Goal: Register for event/course

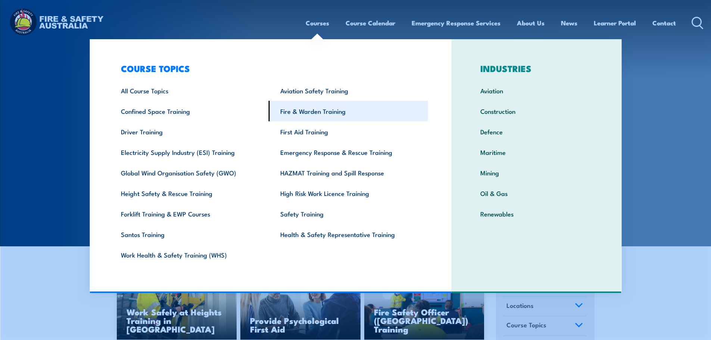
click at [319, 113] on link "Fire & Warden Training" at bounding box center [348, 111] width 159 height 21
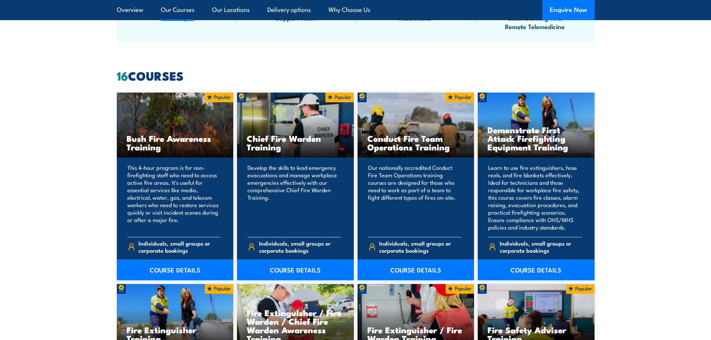
scroll to position [598, 0]
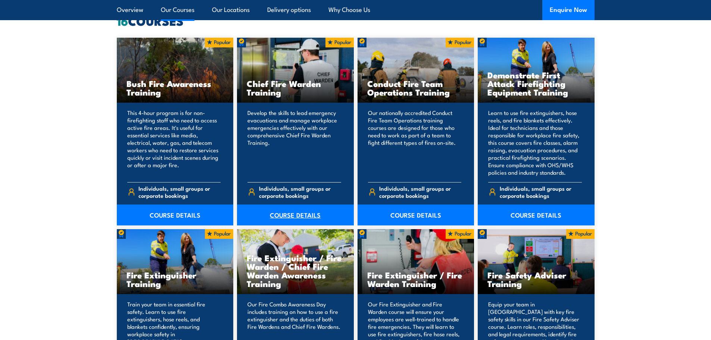
click at [293, 215] on link "COURSE DETAILS" at bounding box center [295, 215] width 117 height 21
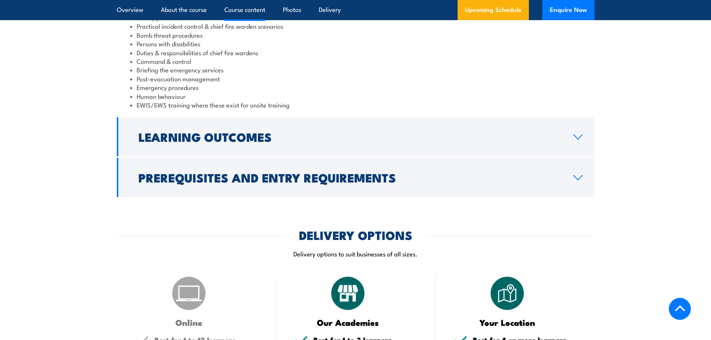
scroll to position [822, 0]
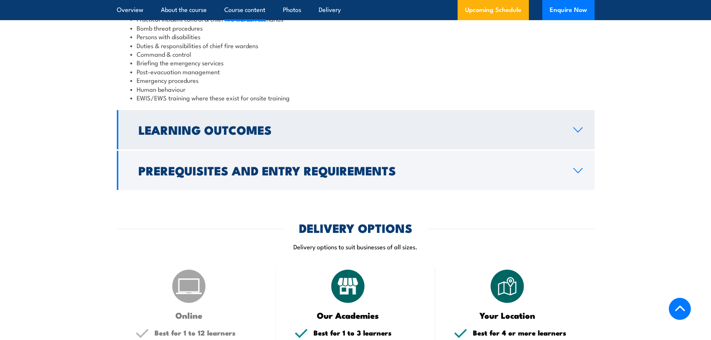
click at [577, 129] on icon at bounding box center [578, 130] width 10 height 6
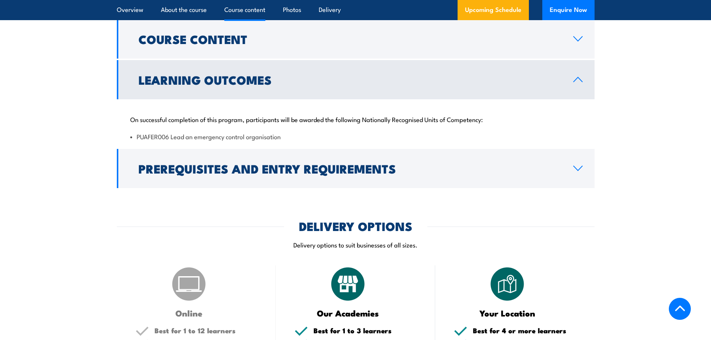
scroll to position [708, 0]
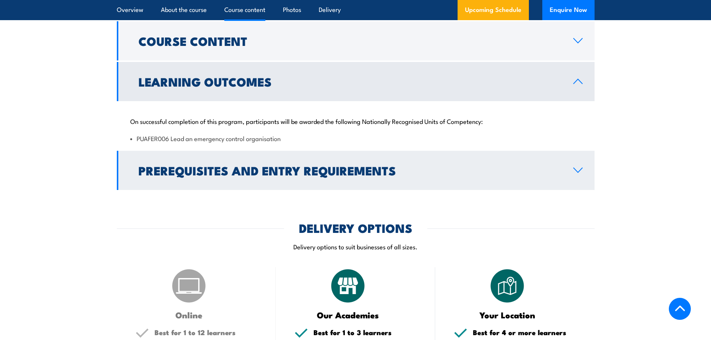
click at [581, 168] on icon at bounding box center [578, 170] width 10 height 6
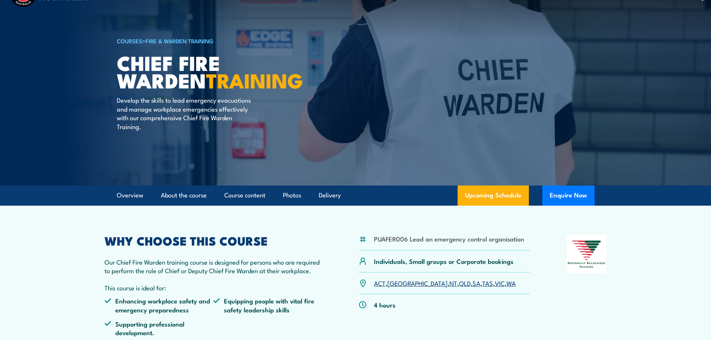
scroll to position [0, 0]
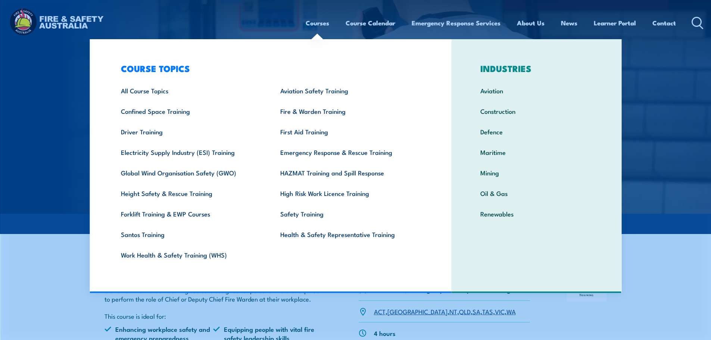
click at [251, 17] on div "Courses Course Calendar Emergency Response Services Services Overview Emergency…" at bounding box center [355, 23] width 697 height 32
